Goal: Information Seeking & Learning: Find specific fact

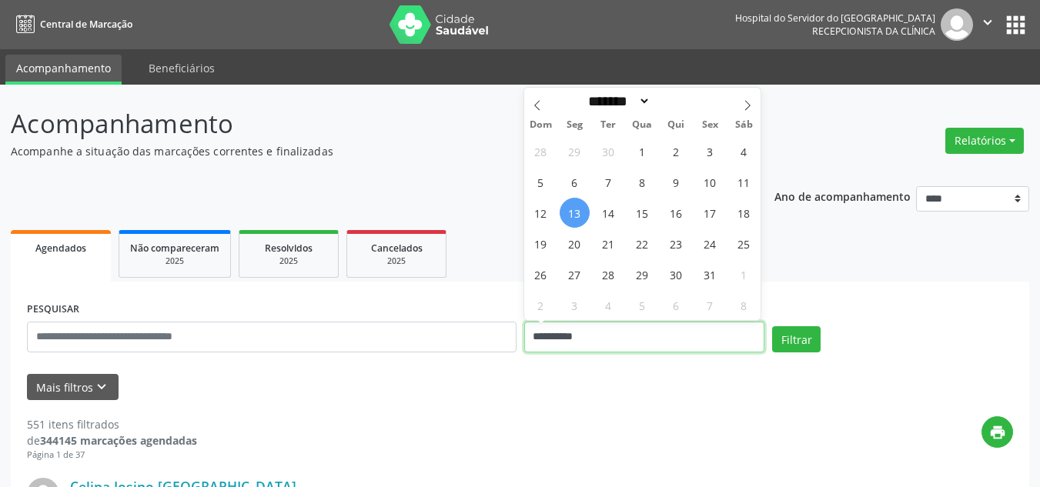
click at [664, 335] on input "**********" at bounding box center [644, 337] width 241 height 31
click at [515, 367] on form "PESQUISAR DATA DE ATENDIMENTO Filtrar UNIDADE EXECUTANTE Selecione uma unidade …" at bounding box center [520, 349] width 986 height 102
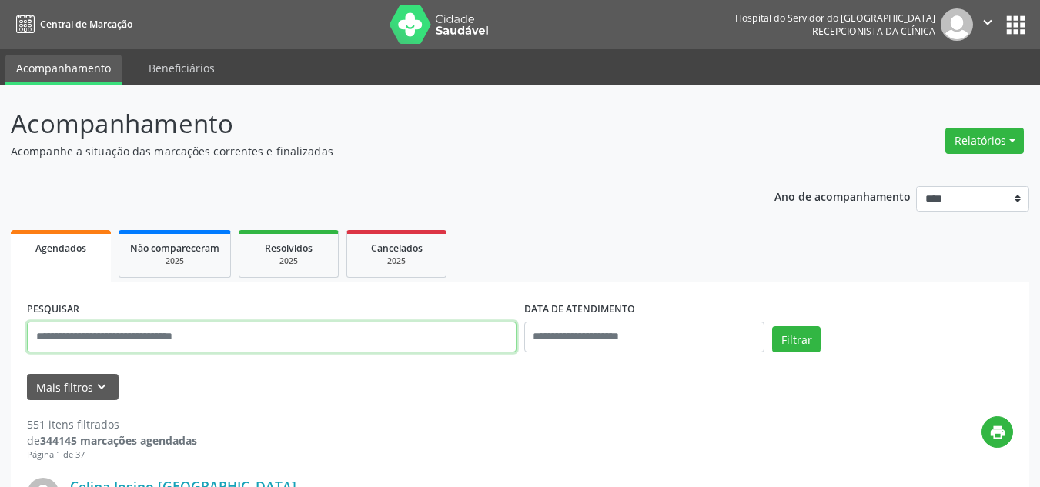
click at [410, 328] on input "text" at bounding box center [271, 337] width 489 height 31
paste input "**********"
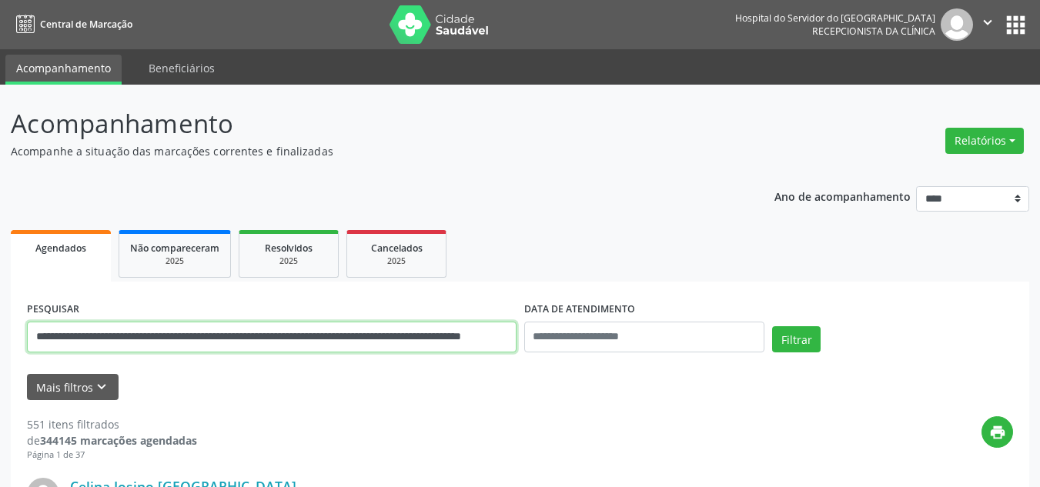
click at [772, 326] on button "Filtrar" at bounding box center [796, 339] width 48 height 26
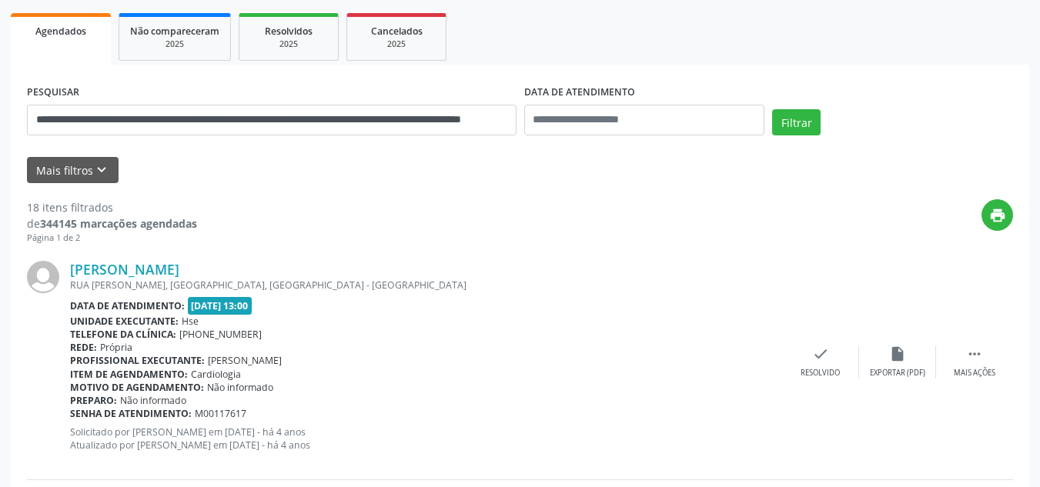
scroll to position [231, 0]
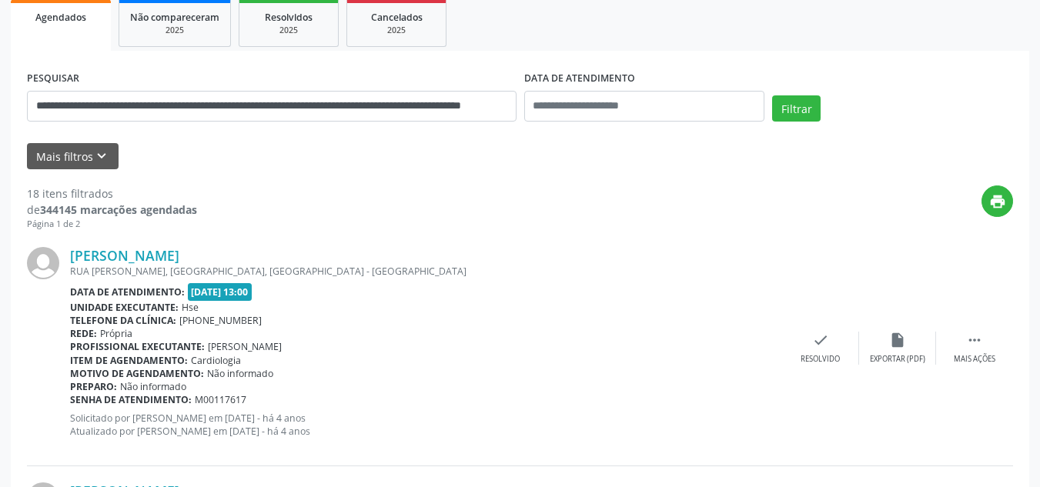
click at [174, 268] on div "RUA [PERSON_NAME], [GEOGRAPHIC_DATA], [GEOGRAPHIC_DATA] - [GEOGRAPHIC_DATA]" at bounding box center [426, 271] width 712 height 13
click at [179, 255] on link "[PERSON_NAME]" at bounding box center [124, 255] width 109 height 17
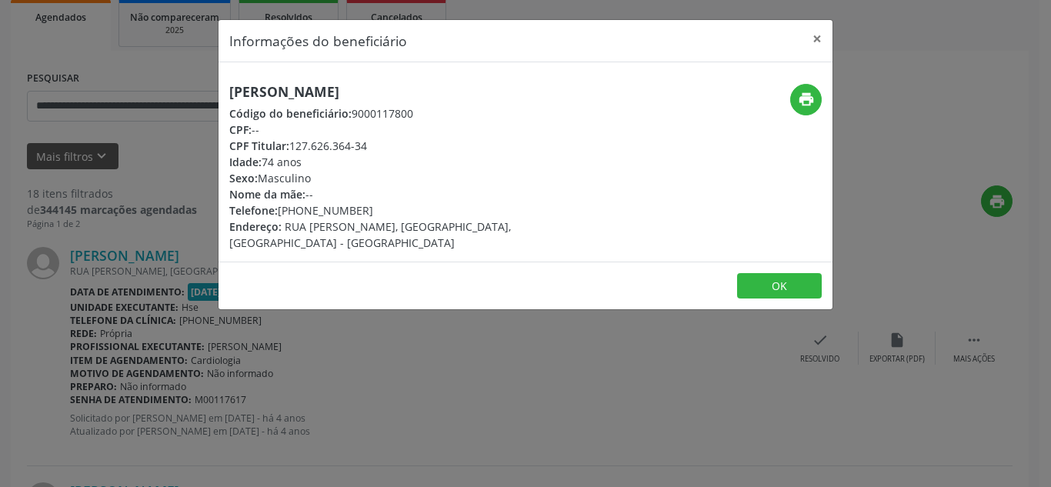
drag, startPoint x: 362, startPoint y: 145, endPoint x: 293, endPoint y: 145, distance: 69.3
click at [293, 145] on div "CPF Titular: 127.626.364-34" at bounding box center [423, 146] width 388 height 16
copy div "127.626.364-34"
click at [815, 29] on button "×" at bounding box center [817, 39] width 31 height 38
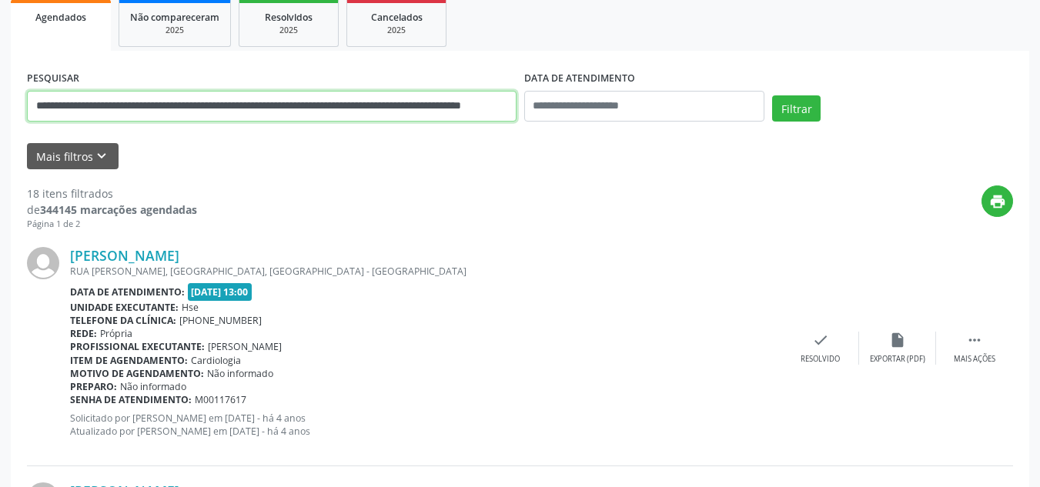
drag, startPoint x: 235, startPoint y: 94, endPoint x: 0, endPoint y: 140, distance: 239.9
paste input "text"
click at [772, 95] on button "Filtrar" at bounding box center [796, 108] width 48 height 26
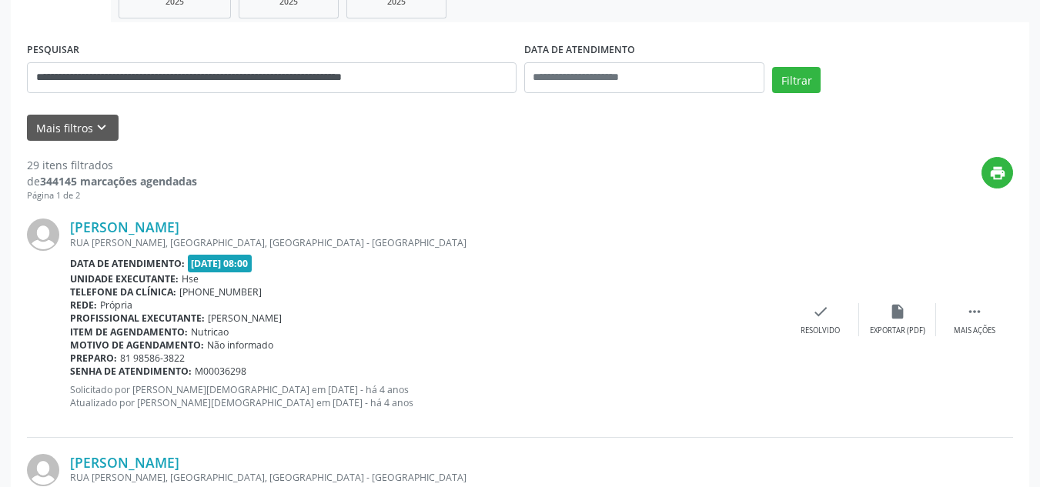
scroll to position [308, 0]
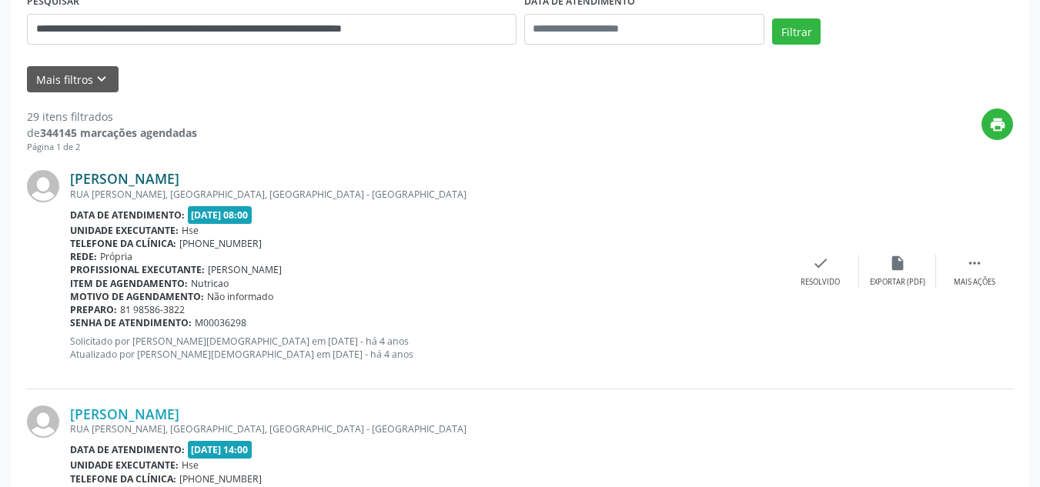
click at [179, 175] on link "[PERSON_NAME]" at bounding box center [124, 178] width 109 height 17
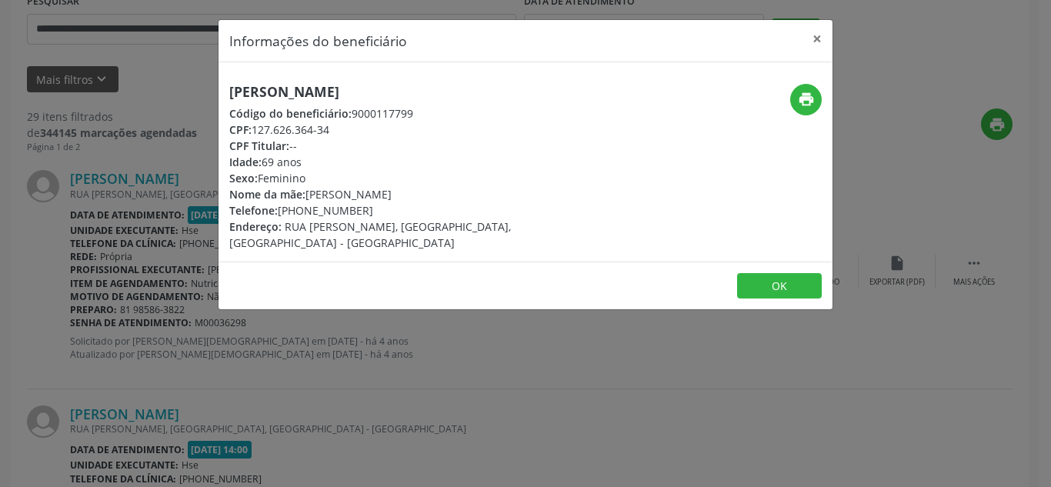
drag, startPoint x: 476, startPoint y: 91, endPoint x: 108, endPoint y: 74, distance: 369.0
click at [108, 74] on div "Informações do beneficiário × [PERSON_NAME] Código do beneficiário: 9000117799 …" at bounding box center [525, 243] width 1051 height 487
copy h5 "[PERSON_NAME]"
click at [817, 55] on button "×" at bounding box center [817, 39] width 31 height 38
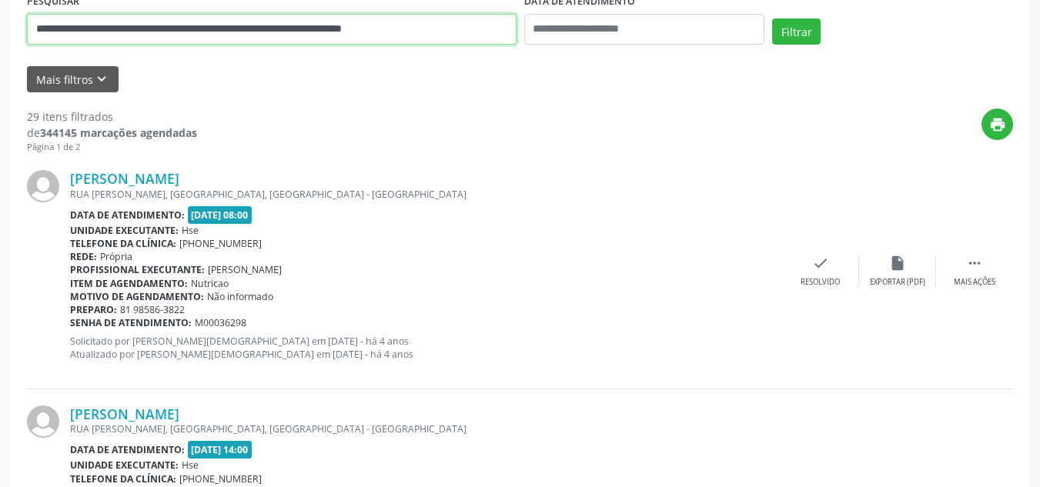
drag, startPoint x: 348, startPoint y: 28, endPoint x: 0, endPoint y: 28, distance: 347.8
type input "**********"
click at [772, 18] on button "Filtrar" at bounding box center [796, 31] width 48 height 26
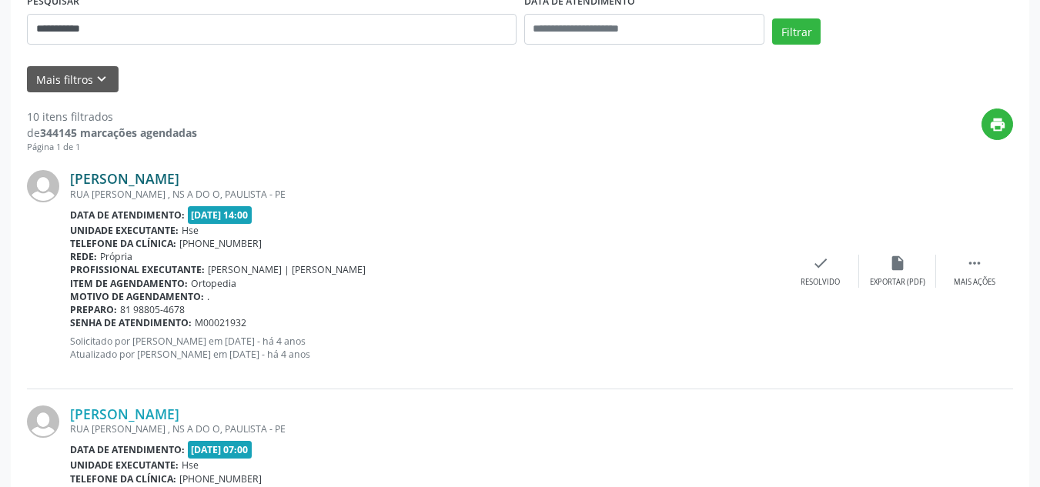
click at [315, 165] on div "[PERSON_NAME] [GEOGRAPHIC_DATA] , NS A DO O, PAULISTA - PE Data de atendimento:…" at bounding box center [520, 271] width 986 height 235
click at [179, 178] on link "[PERSON_NAME]" at bounding box center [124, 178] width 109 height 17
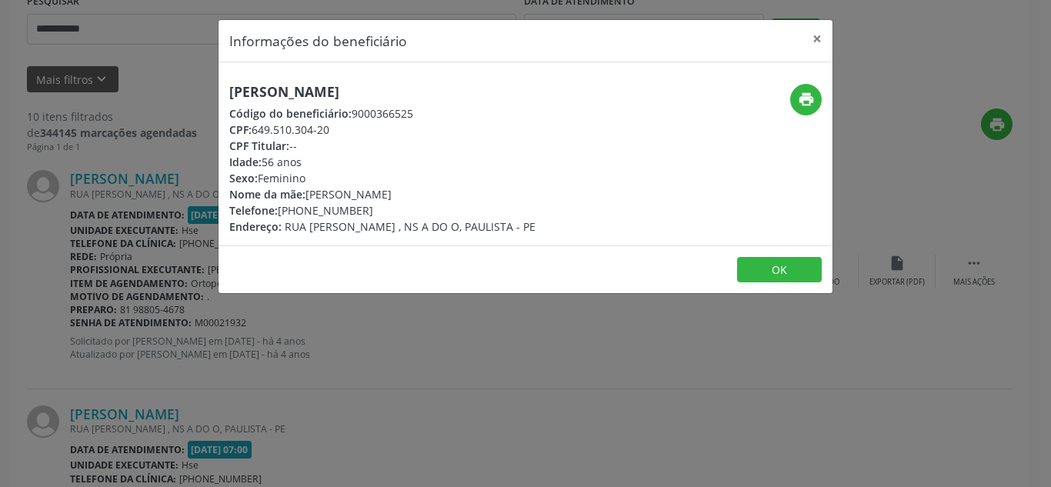
drag, startPoint x: 636, startPoint y: 85, endPoint x: 242, endPoint y: 92, distance: 393.3
click at [238, 92] on div "[PERSON_NAME] Código do beneficiário: 9000366525 CPF: 649.510.304-20 CPF Titula…" at bounding box center [526, 159] width 614 height 151
drag, startPoint x: 495, startPoint y: 92, endPoint x: 161, endPoint y: 90, distance: 334.0
click at [161, 90] on div "Informações do beneficiário × [PERSON_NAME] Código do beneficiário: 9000366525 …" at bounding box center [525, 243] width 1051 height 487
copy h5 "[PERSON_NAME]"
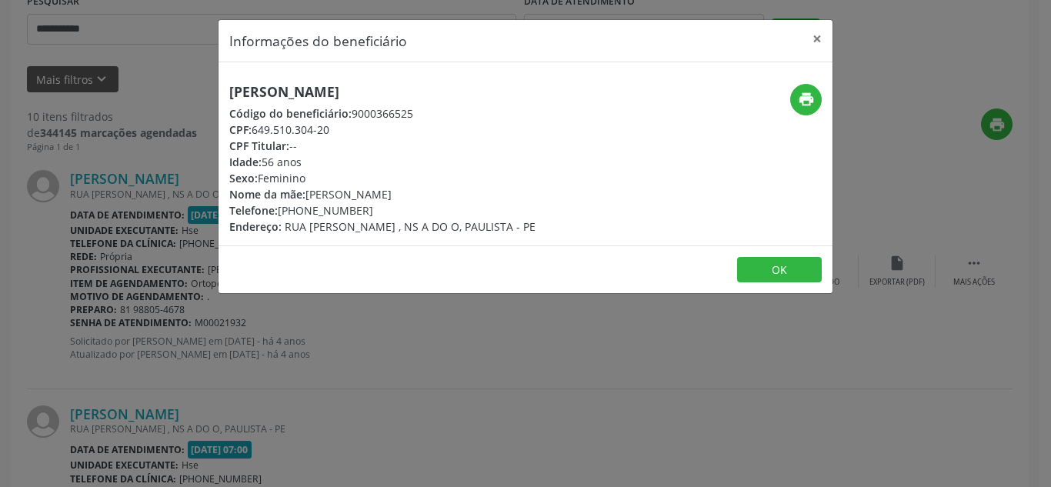
drag, startPoint x: 317, startPoint y: 131, endPoint x: 250, endPoint y: 131, distance: 66.9
click at [250, 131] on div "CPF: 649.510.304-20" at bounding box center [382, 130] width 306 height 16
copy div "649.510.304-20"
drag, startPoint x: 396, startPoint y: 203, endPoint x: 303, endPoint y: 212, distance: 93.5
click at [303, 212] on div "Telefone: [PHONE_NUMBER]" at bounding box center [382, 210] width 306 height 16
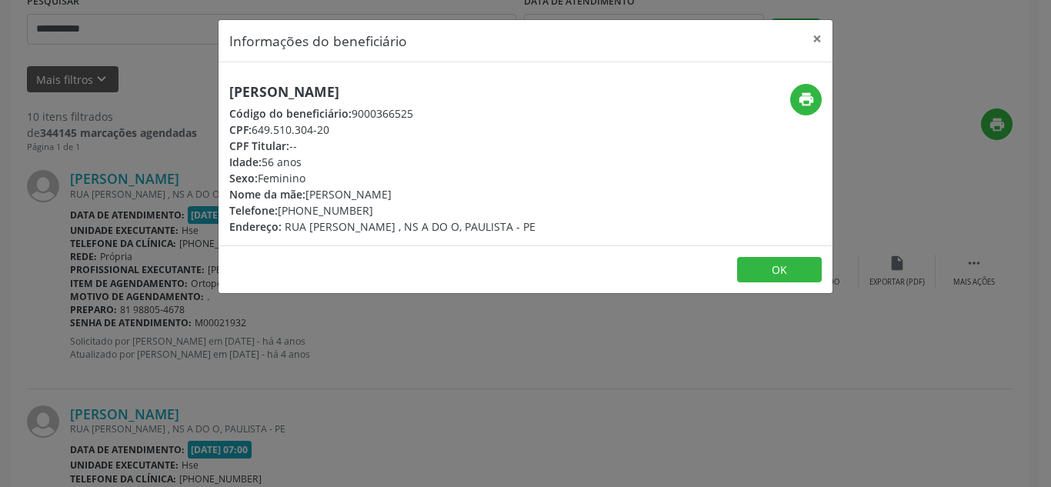
copy div "98805-4678"
click at [794, 88] on div "print" at bounding box center [730, 100] width 183 height 32
click at [799, 88] on button "print" at bounding box center [806, 100] width 32 height 32
drag, startPoint x: 804, startPoint y: 50, endPoint x: 841, endPoint y: 37, distance: 39.2
click at [806, 49] on button "×" at bounding box center [817, 39] width 31 height 38
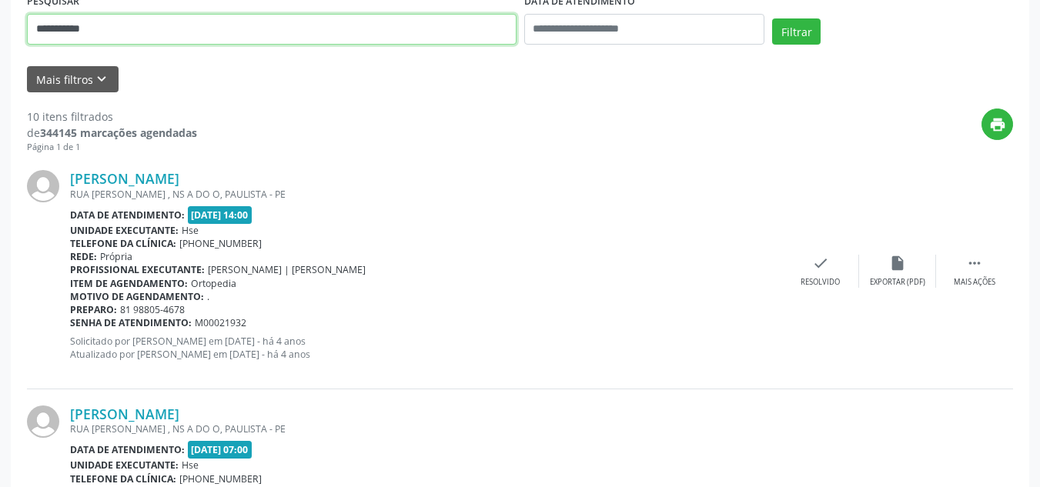
click at [371, 24] on input "**********" at bounding box center [271, 29] width 489 height 31
click at [455, 35] on input "text" at bounding box center [271, 29] width 489 height 31
click at [772, 18] on button "Filtrar" at bounding box center [796, 31] width 48 height 26
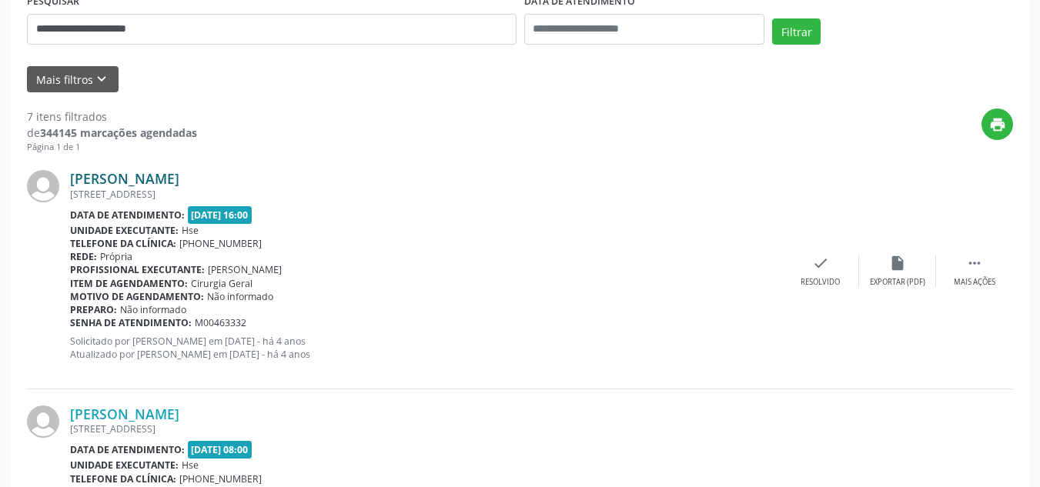
click at [179, 184] on link "[PERSON_NAME]" at bounding box center [124, 178] width 109 height 17
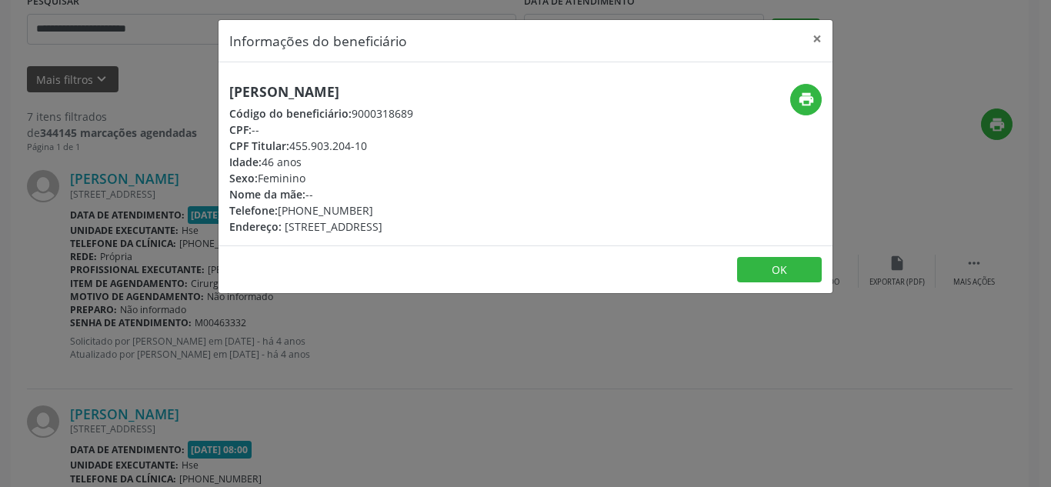
drag, startPoint x: 462, startPoint y: 88, endPoint x: 182, endPoint y: 72, distance: 281.4
click at [182, 72] on div "Informações do beneficiário × [PERSON_NAME] Código do beneficiário: 9000318689 …" at bounding box center [525, 243] width 1051 height 487
copy h5 "[PERSON_NAME]"
drag, startPoint x: 371, startPoint y: 208, endPoint x: 302, endPoint y: 212, distance: 68.6
click at [302, 212] on div "Telefone: [PHONE_NUMBER]" at bounding box center [321, 210] width 184 height 16
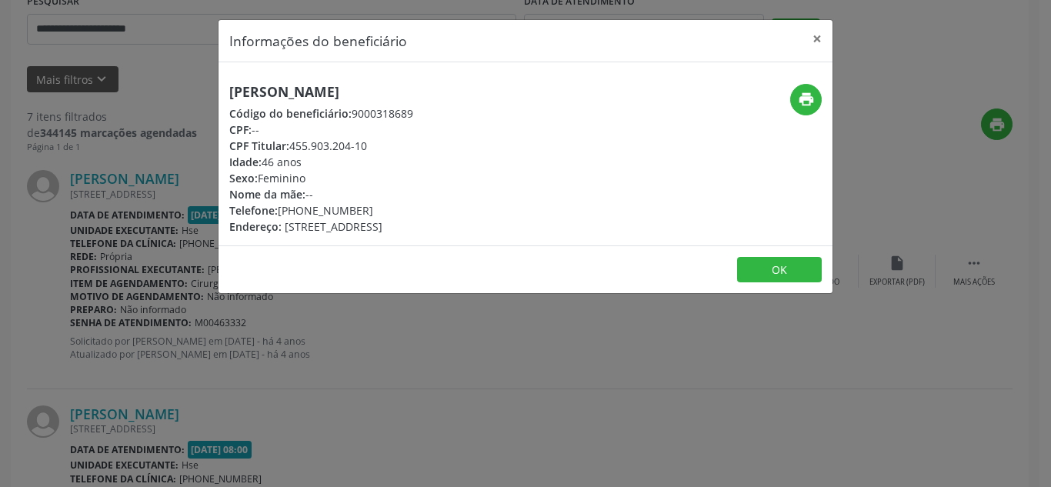
copy div "99149-0417"
drag, startPoint x: 779, startPoint y: 100, endPoint x: 811, endPoint y: 98, distance: 32.4
click at [793, 100] on div "print" at bounding box center [730, 100] width 183 height 32
click at [811, 98] on icon "print" at bounding box center [806, 99] width 17 height 17
drag, startPoint x: 384, startPoint y: 146, endPoint x: 292, endPoint y: 140, distance: 92.5
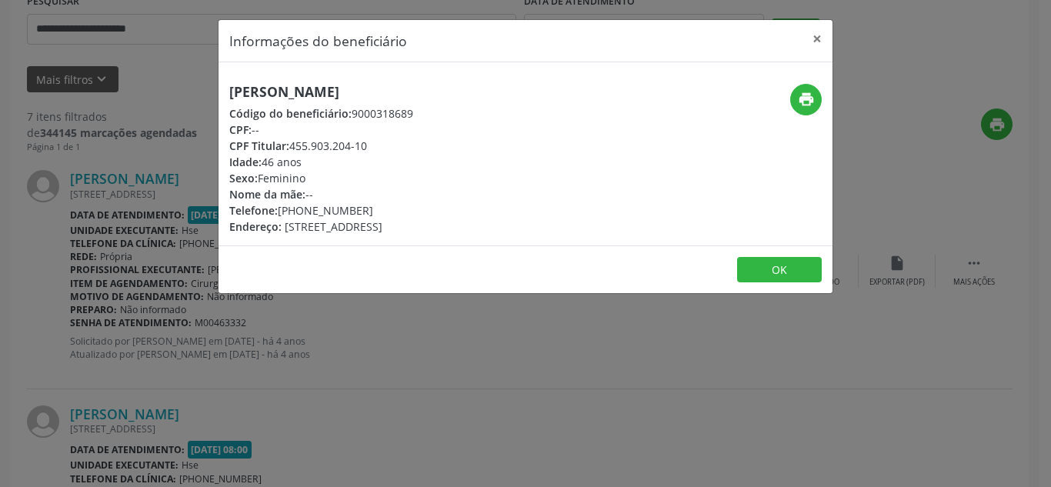
click at [292, 140] on div "CPF Titular: 455.903.204-10" at bounding box center [321, 146] width 184 height 16
copy div "455.903.204-10"
click at [809, 17] on div "Informações do beneficiário × [PERSON_NAME] Código do beneficiário: 9000318689 …" at bounding box center [525, 243] width 1051 height 487
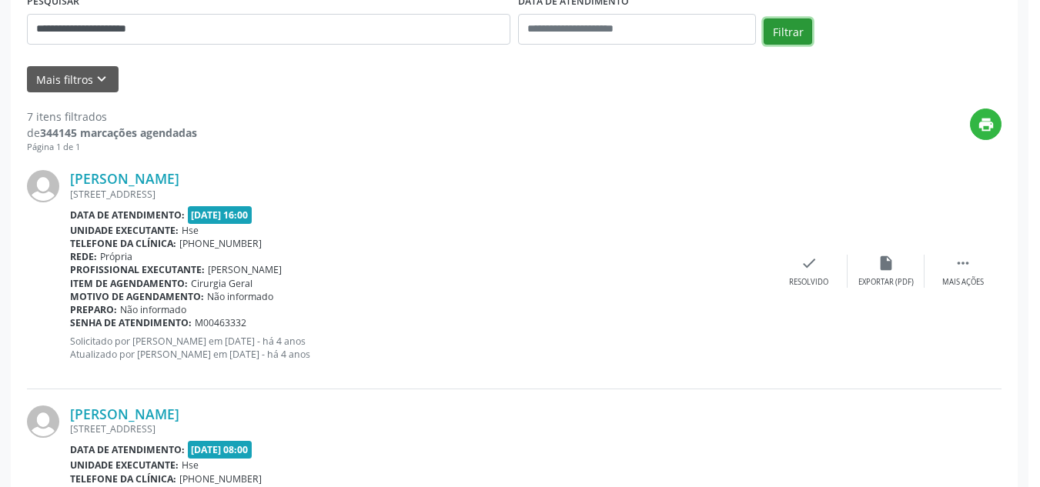
click at [808, 32] on button "Filtrar" at bounding box center [787, 31] width 48 height 26
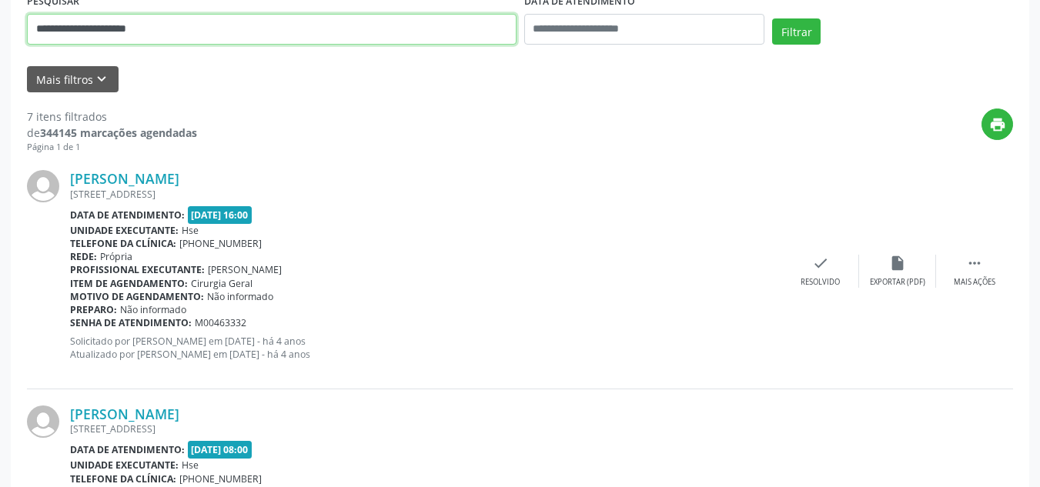
click at [221, 25] on input "**********" at bounding box center [271, 29] width 489 height 31
click at [221, 24] on input "**********" at bounding box center [271, 29] width 489 height 31
paste input "text"
type input "**********"
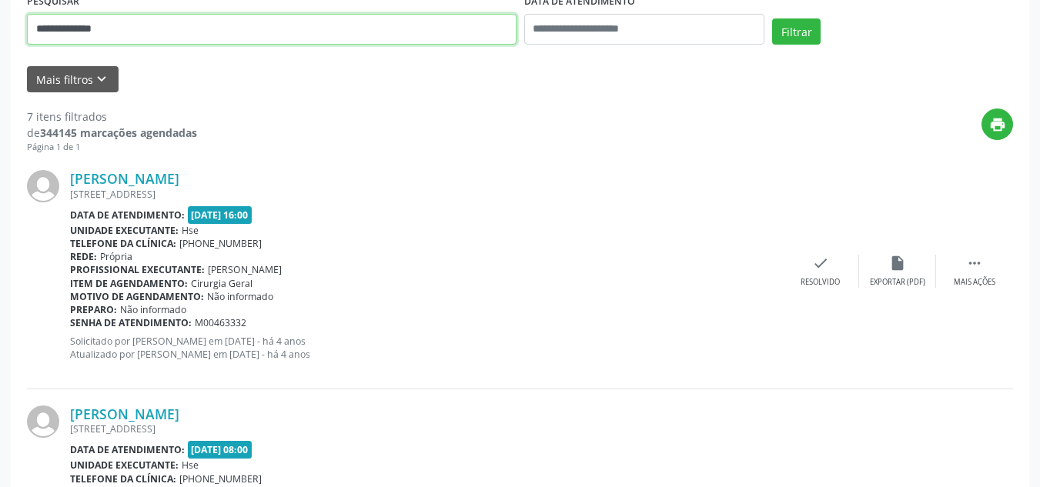
click at [772, 18] on button "Filtrar" at bounding box center [796, 31] width 48 height 26
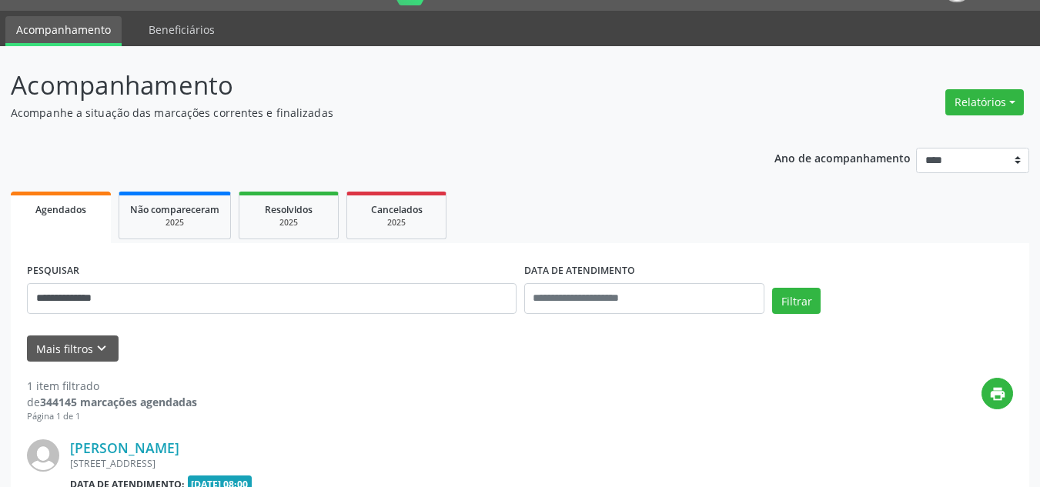
scroll to position [236, 0]
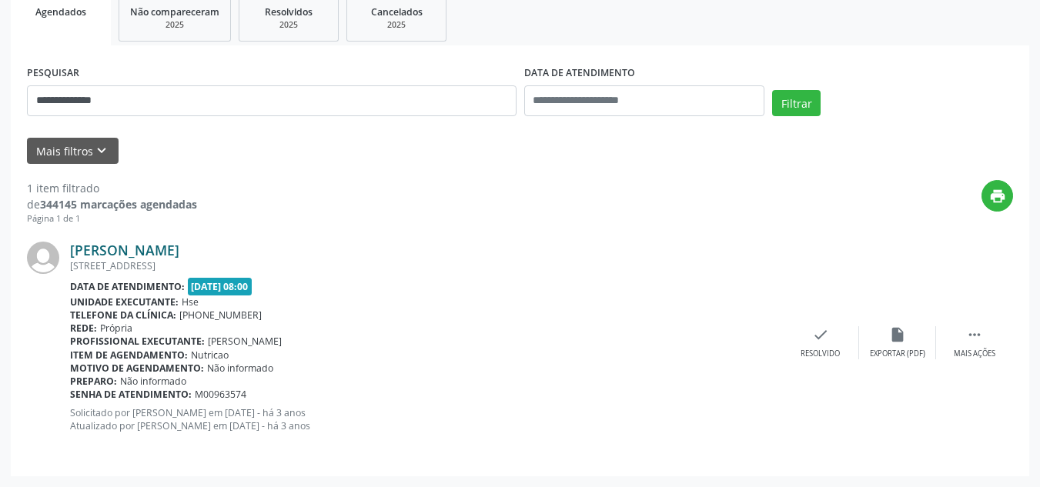
click at [179, 245] on link "[PERSON_NAME]" at bounding box center [124, 250] width 109 height 17
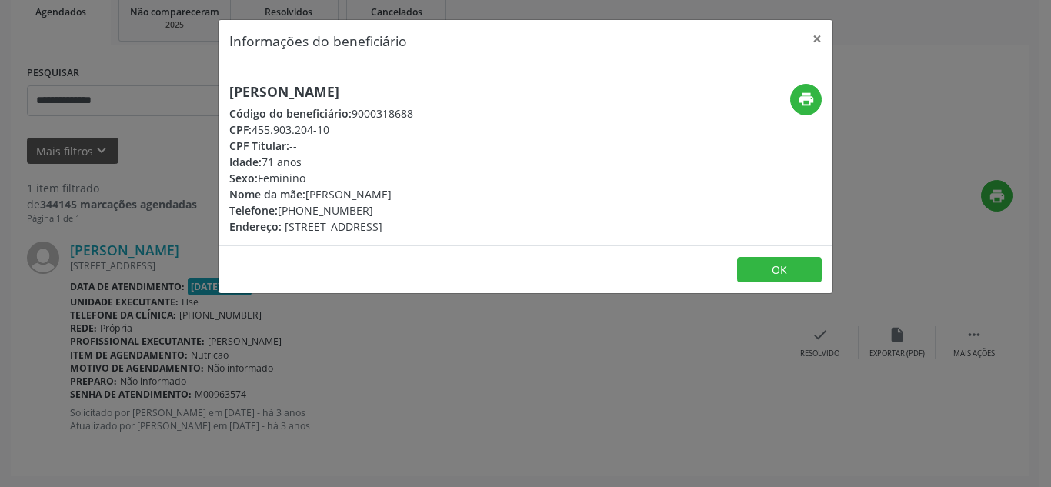
drag, startPoint x: 482, startPoint y: 89, endPoint x: 202, endPoint y: 84, distance: 280.1
click at [202, 84] on div "Informações do beneficiário × Rita de [PERSON_NAME] Código do beneficiário: 900…" at bounding box center [525, 243] width 1051 height 487
copy h5 "[PERSON_NAME]"
click at [818, 32] on button "×" at bounding box center [817, 39] width 31 height 38
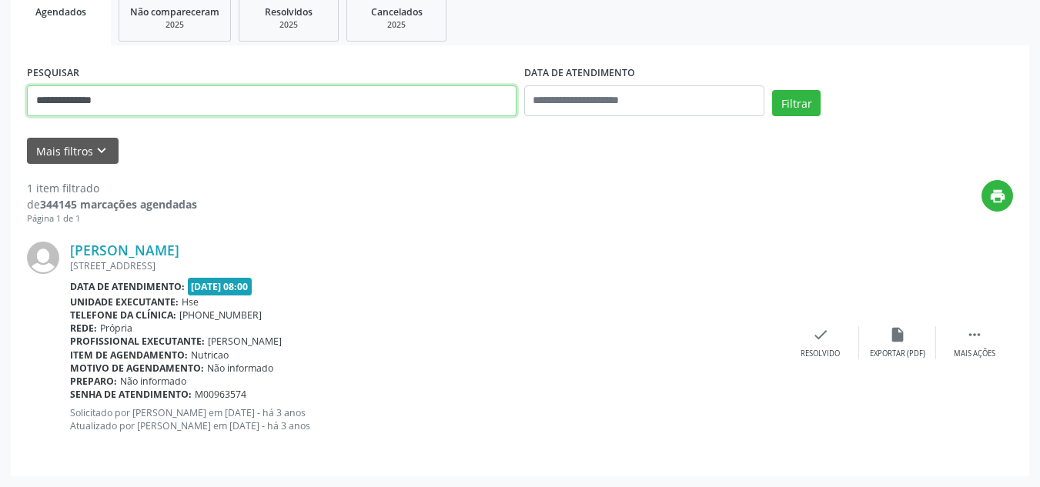
drag, startPoint x: 265, startPoint y: 97, endPoint x: 1, endPoint y: 87, distance: 264.9
click at [0, 92] on div "**********" at bounding box center [520, 167] width 1040 height 639
